Goal: Information Seeking & Learning: Check status

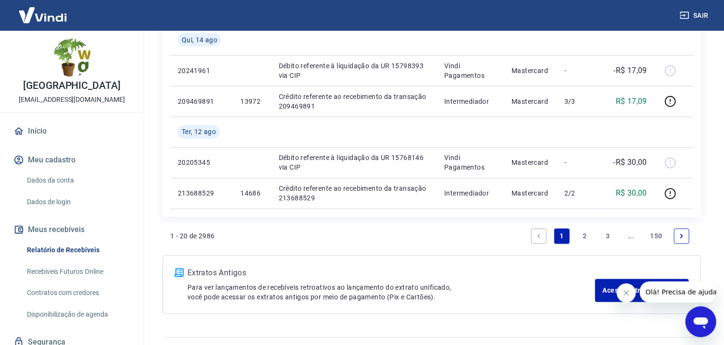
scroll to position [841, 0]
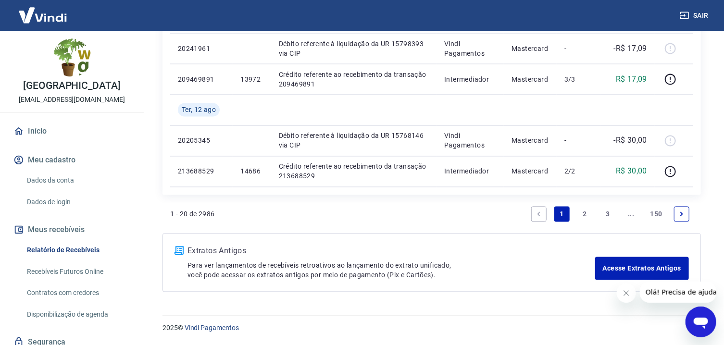
click at [589, 213] on link "2" at bounding box center [585, 214] width 15 height 15
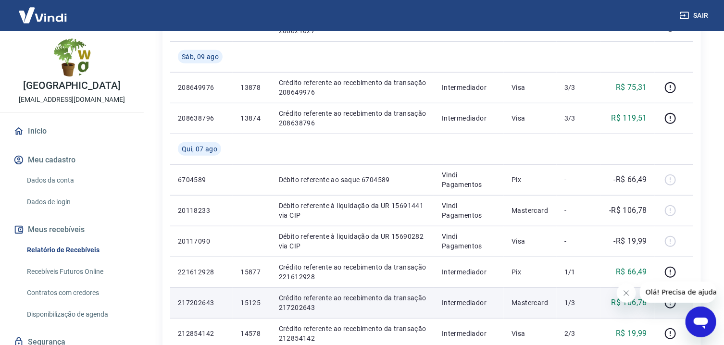
scroll to position [258, 0]
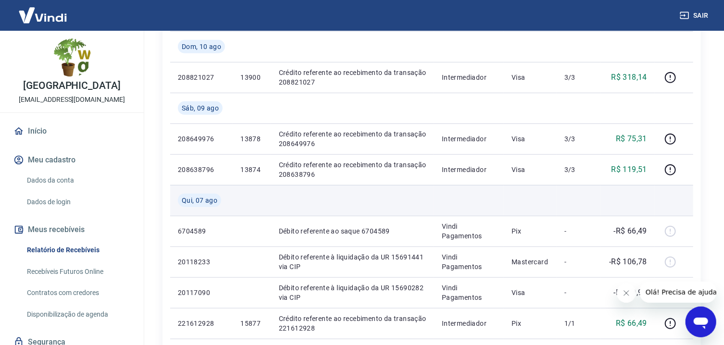
click at [253, 200] on td at bounding box center [252, 200] width 38 height 31
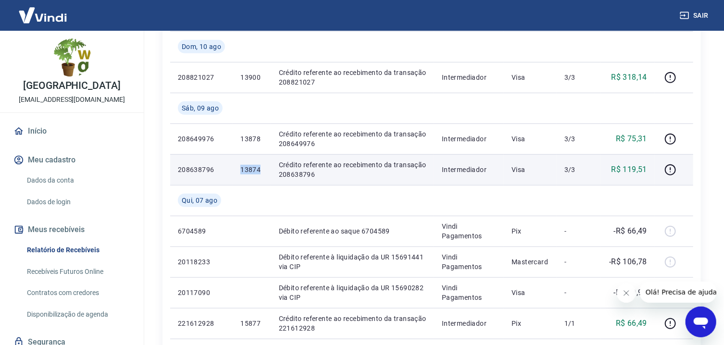
drag, startPoint x: 311, startPoint y: 131, endPoint x: 317, endPoint y: 162, distance: 31.2
copy p "13874"
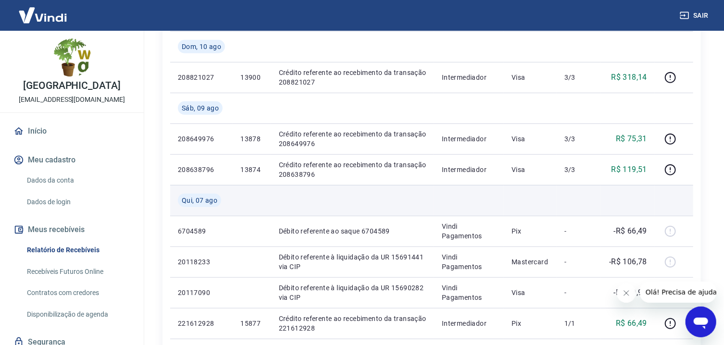
click at [359, 186] on td at bounding box center [352, 200] width 163 height 31
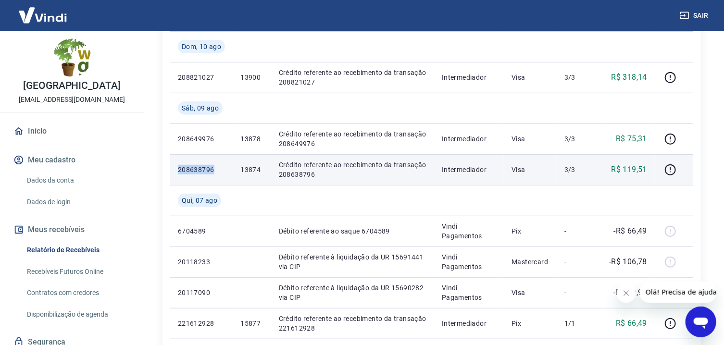
drag, startPoint x: 261, startPoint y: 144, endPoint x: 262, endPoint y: 163, distance: 19.3
copy p "208638796"
click at [493, 170] on p "Intermediador" at bounding box center [469, 170] width 54 height 10
drag, startPoint x: 563, startPoint y: 141, endPoint x: 569, endPoint y: 163, distance: 23.0
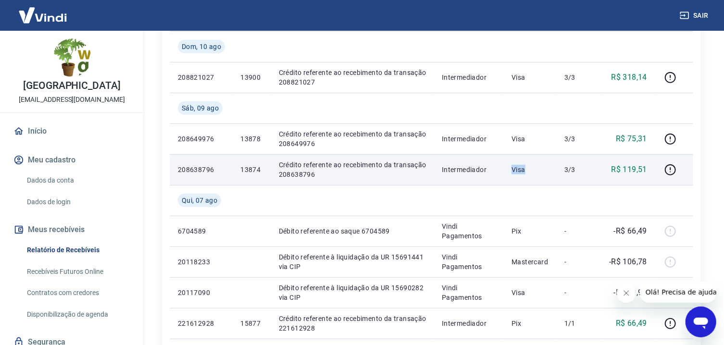
copy p "Visa"
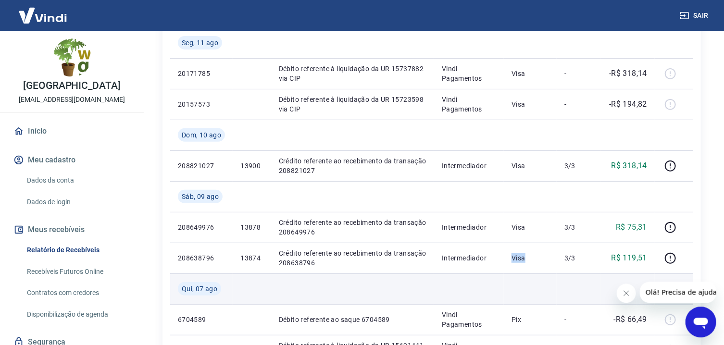
scroll to position [154, 0]
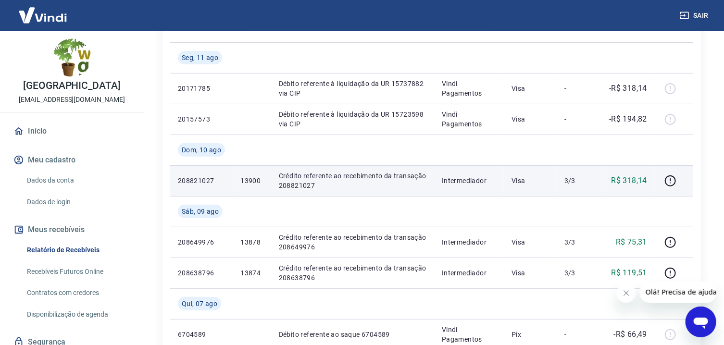
click at [454, 185] on p "Intermediador" at bounding box center [469, 181] width 54 height 10
click at [346, 180] on p "Crédito referente ao recebimento da transação 208821027" at bounding box center [353, 180] width 148 height 19
copy p "13900"
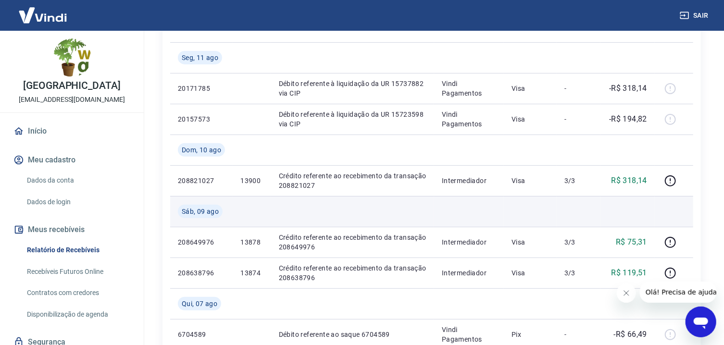
click at [273, 219] on td at bounding box center [352, 211] width 163 height 31
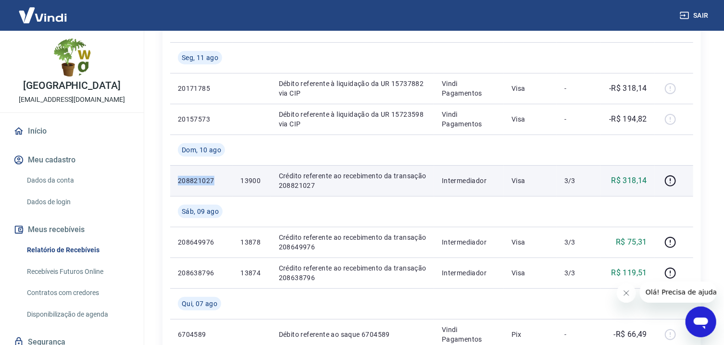
click at [263, 180] on td "13900" at bounding box center [252, 180] width 38 height 31
copy p "208821027"
click at [369, 189] on p "Crédito referente ao recebimento da transação 208821027" at bounding box center [353, 180] width 148 height 19
click at [569, 183] on p "3/3" at bounding box center [579, 181] width 28 height 10
copy p "Visa"
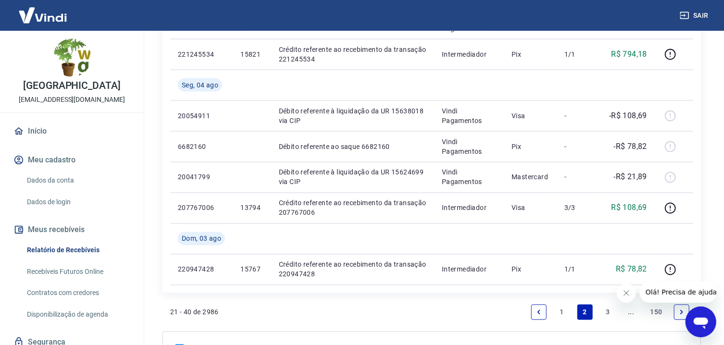
scroll to position [872, 0]
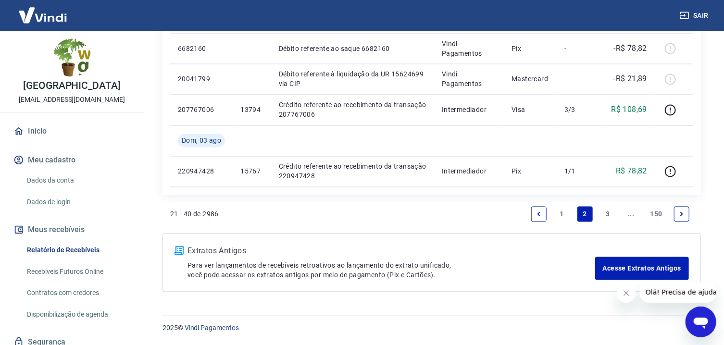
click at [565, 217] on link "1" at bounding box center [562, 214] width 15 height 15
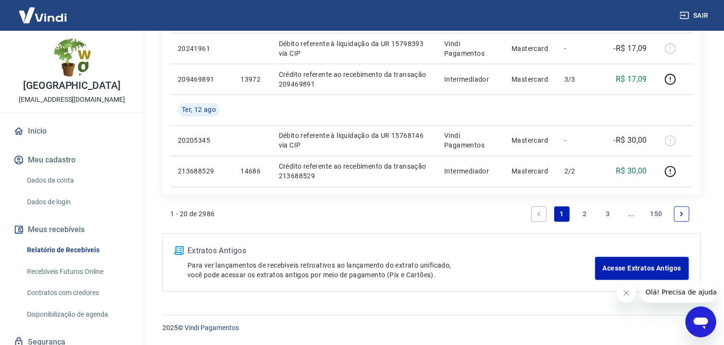
scroll to position [789, 0]
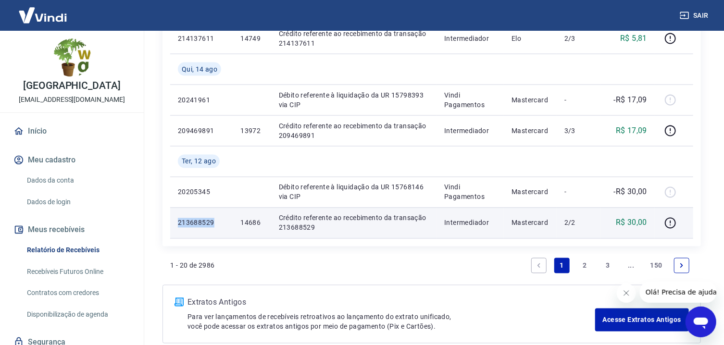
click at [245, 221] on p "14686" at bounding box center [252, 223] width 23 height 10
copy p "213688529"
click at [347, 230] on p "Crédito referente ao recebimento da transação 213688529" at bounding box center [354, 223] width 150 height 19
click at [350, 225] on p "Crédito referente ao recebimento da transação 213688529" at bounding box center [354, 223] width 150 height 19
copy p "14686"
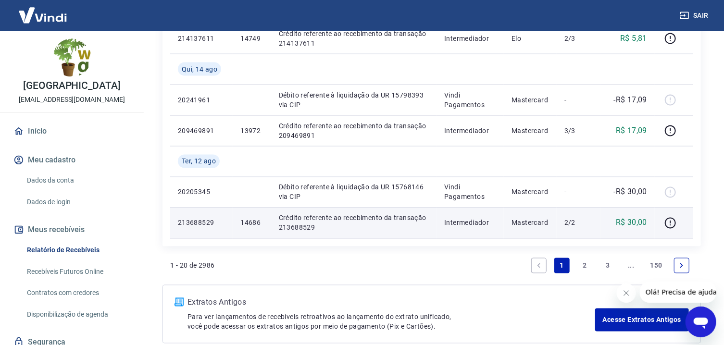
click at [599, 230] on td "2/2" at bounding box center [579, 223] width 44 height 31
click at [582, 228] on p "2/2" at bounding box center [579, 223] width 28 height 10
copy p "Mastercard"
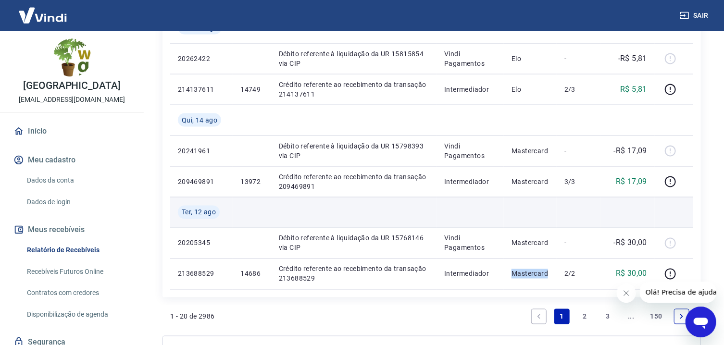
scroll to position [738, 0]
click at [494, 210] on td at bounding box center [470, 213] width 67 height 31
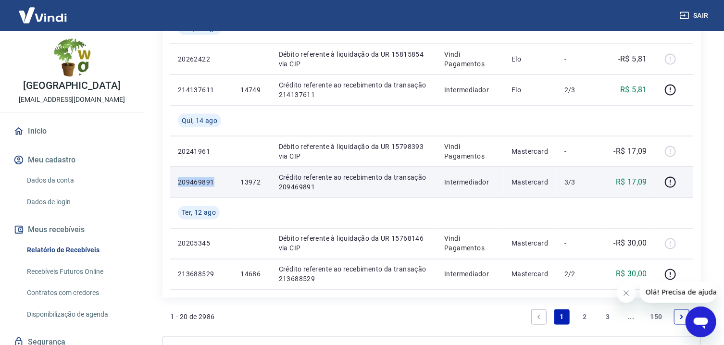
click at [253, 179] on p "13972" at bounding box center [252, 182] width 23 height 10
copy p "209469891"
click at [328, 197] on td "Crédito referente ao recebimento da transação 209469891" at bounding box center [353, 182] width 165 height 31
click at [329, 186] on p "Crédito referente ao recebimento da transação 209469891" at bounding box center [354, 182] width 150 height 19
drag, startPoint x: 561, startPoint y: 187, endPoint x: 567, endPoint y: 187, distance: 5.8
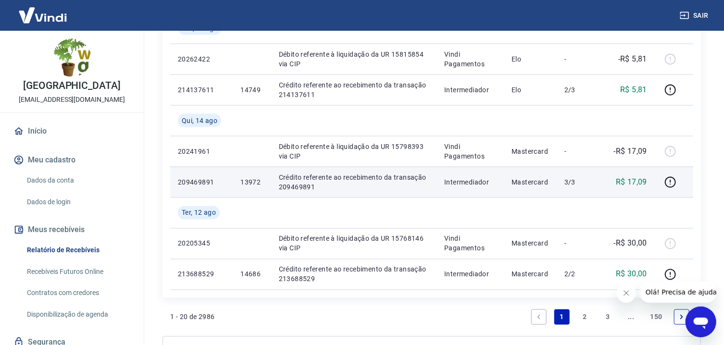
click at [561, 187] on td "3/3" at bounding box center [579, 182] width 44 height 31
click at [576, 187] on p "3/3" at bounding box center [579, 182] width 28 height 10
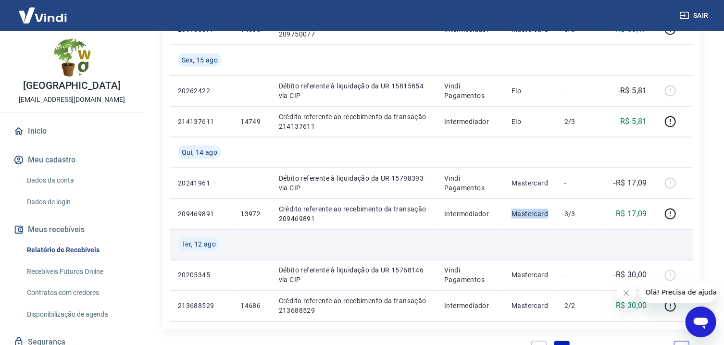
scroll to position [686, 0]
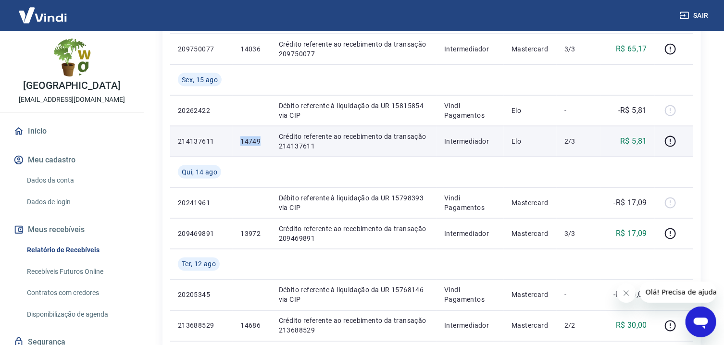
click at [387, 138] on p "Crédito referente ao recebimento da transação 214137611" at bounding box center [354, 141] width 150 height 19
click at [241, 142] on td "14749" at bounding box center [252, 141] width 38 height 31
click at [248, 141] on p "14749" at bounding box center [252, 142] width 23 height 10
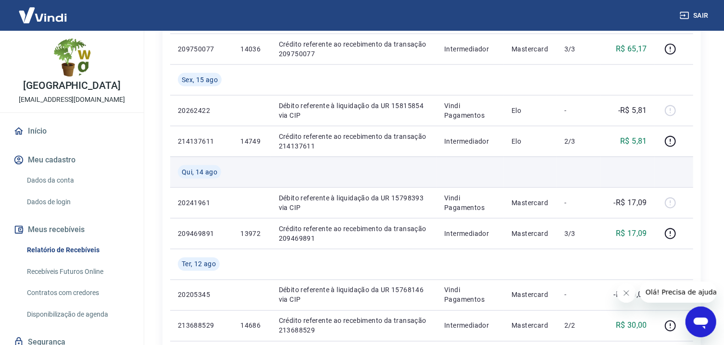
click at [493, 162] on td at bounding box center [470, 172] width 67 height 31
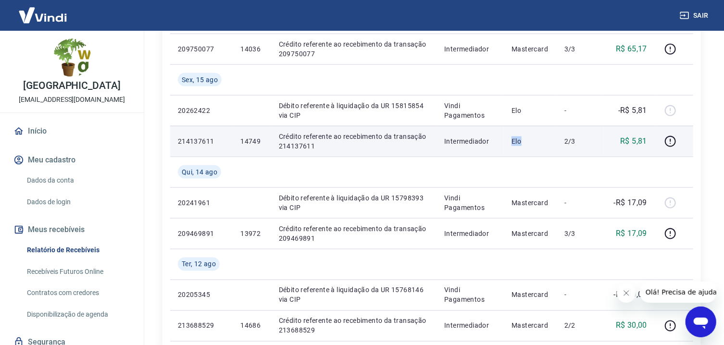
click at [568, 143] on p "2/3" at bounding box center [579, 142] width 28 height 10
